Goal: Complete application form

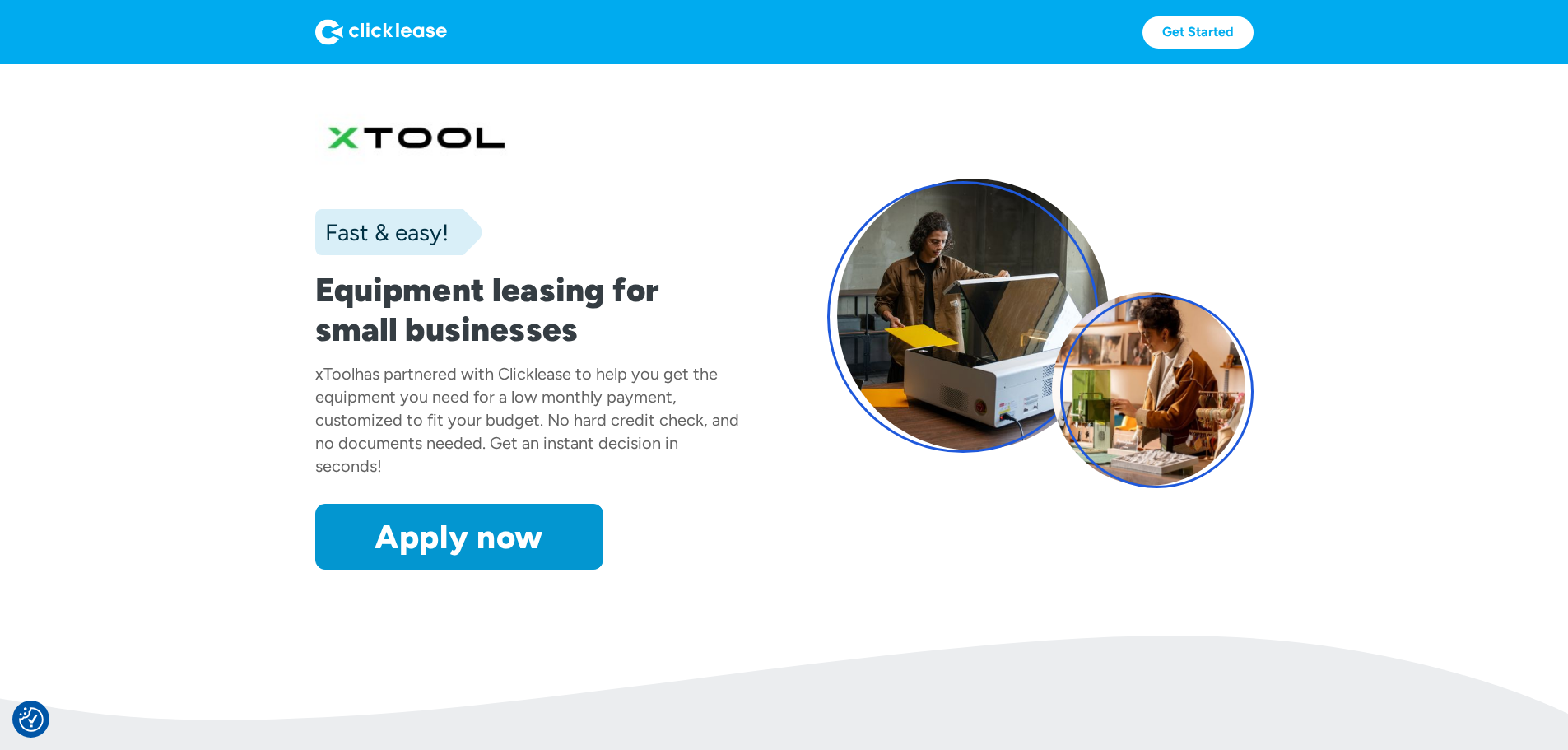
click at [315, 33] on img at bounding box center [381, 32] width 131 height 26
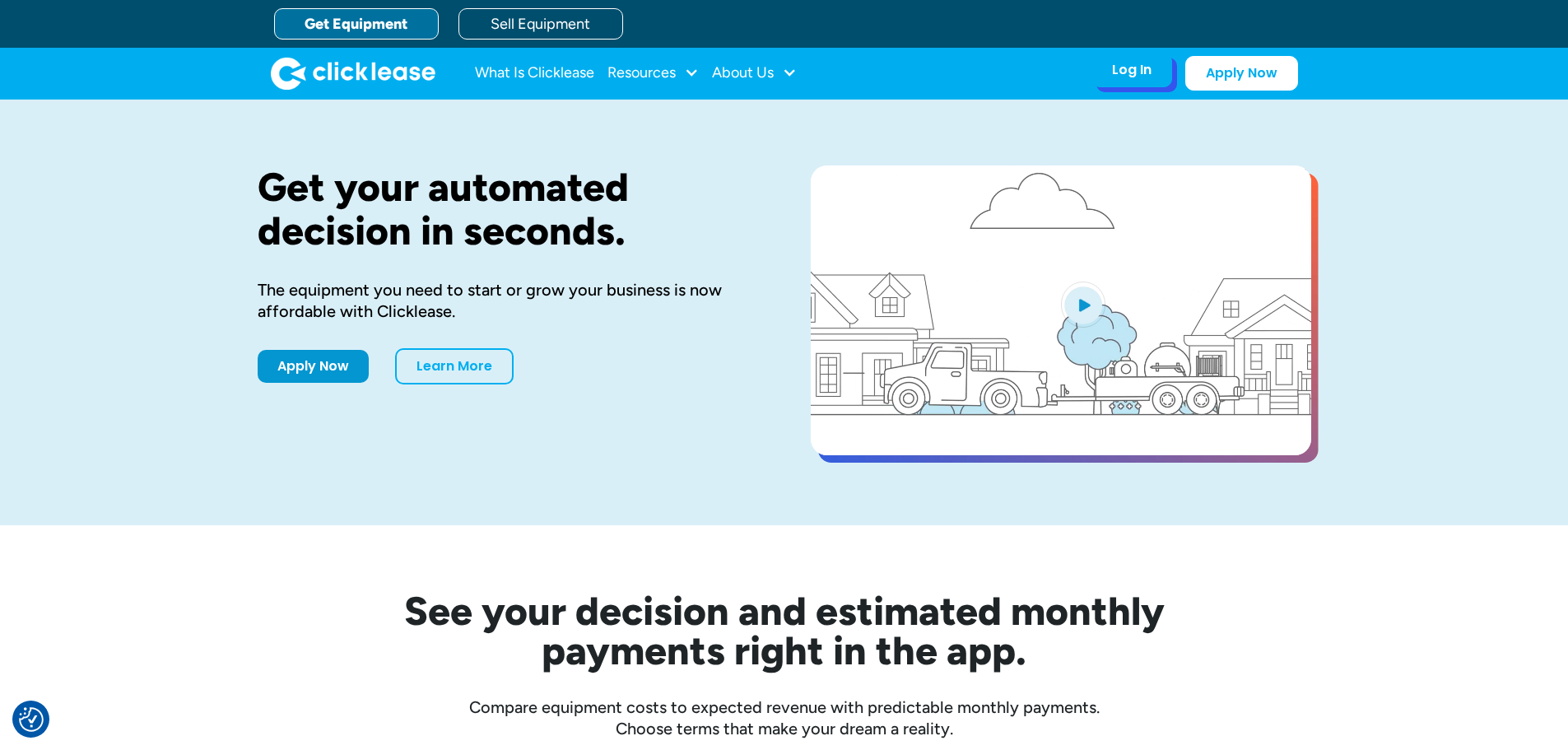
click at [1140, 77] on div "Log In" at bounding box center [1132, 70] width 40 height 16
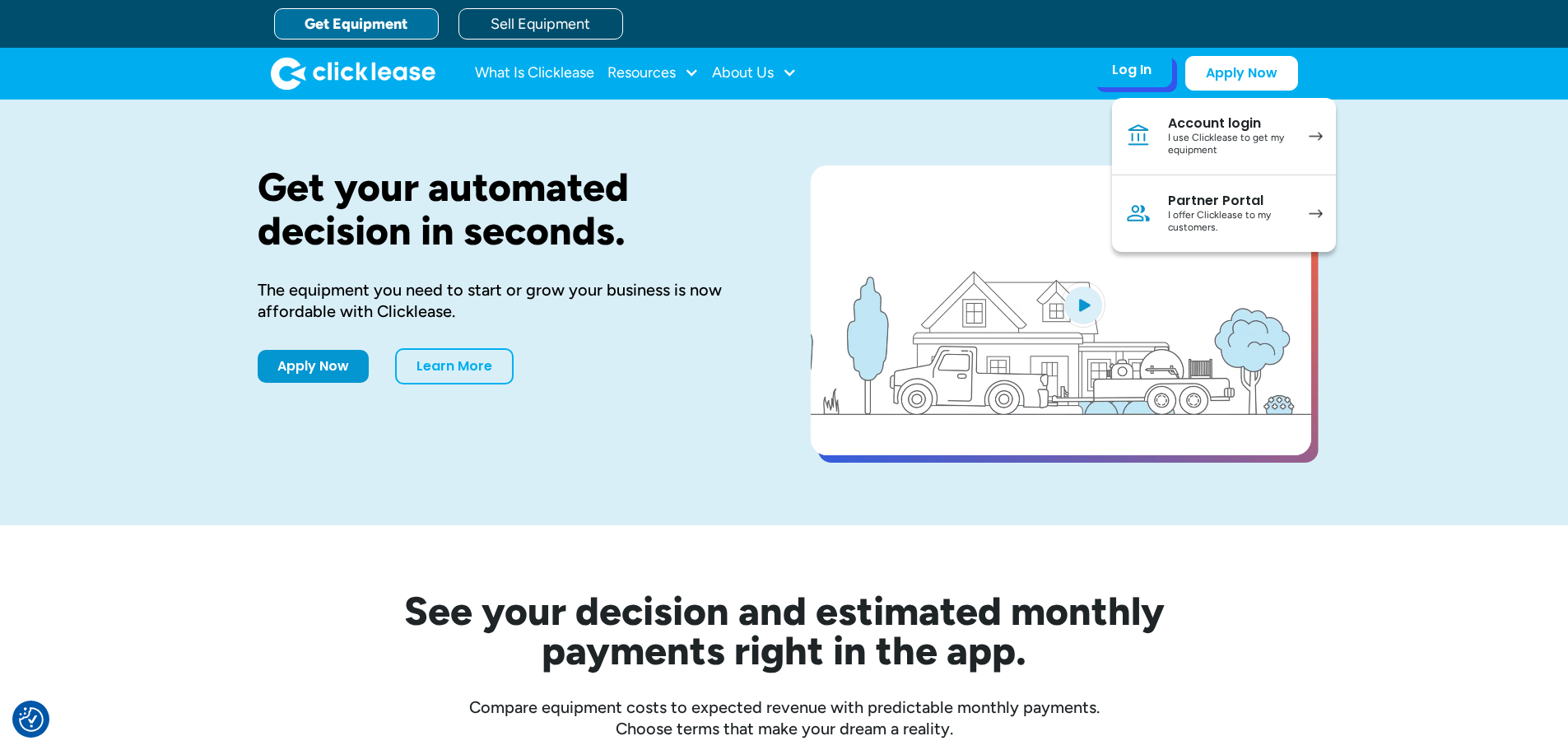
click at [1199, 135] on div "I use Clicklease to get my equipment" at bounding box center [1230, 144] width 124 height 25
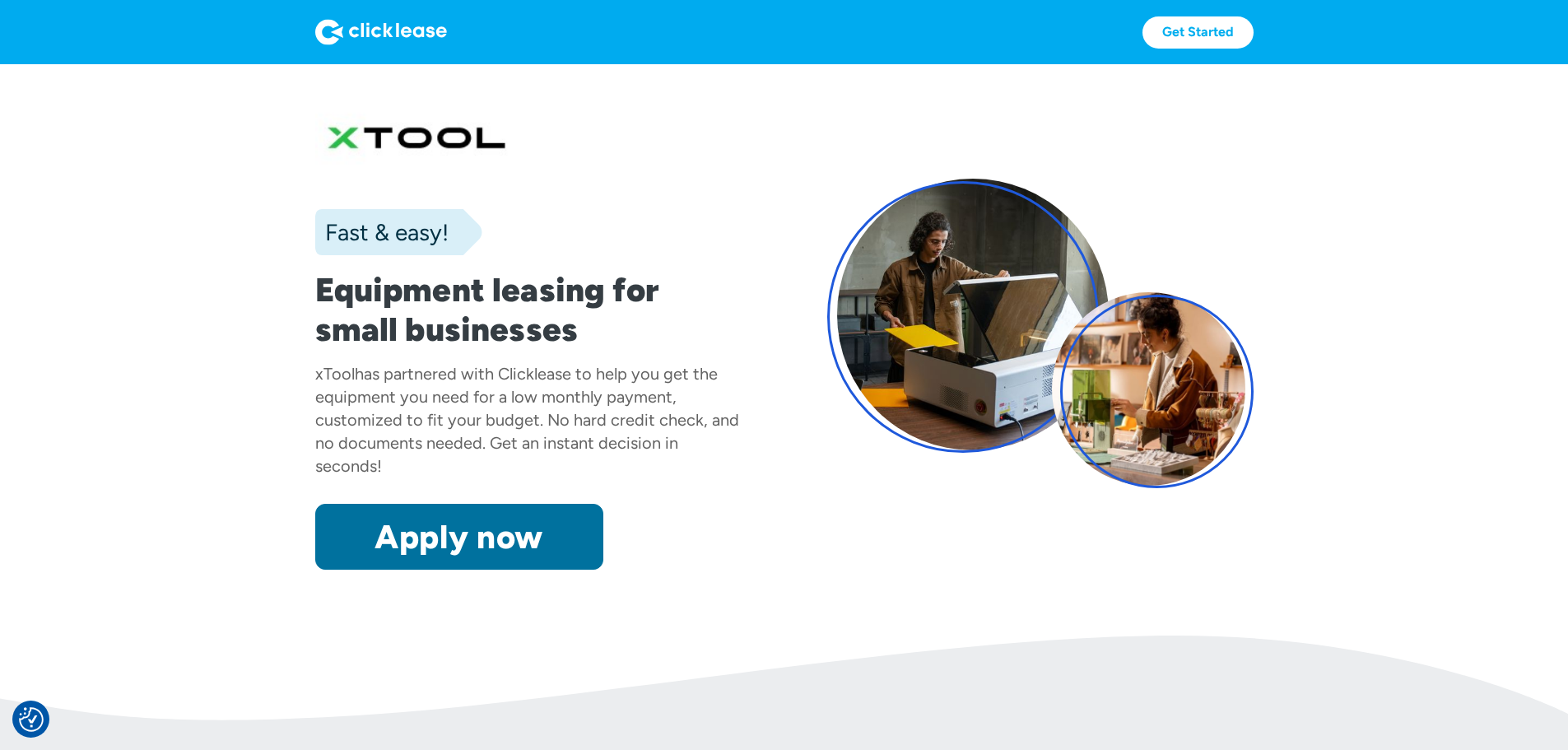
click at [324, 570] on link "Apply now" at bounding box center [459, 537] width 288 height 66
